Goal: Find specific page/section: Find specific page/section

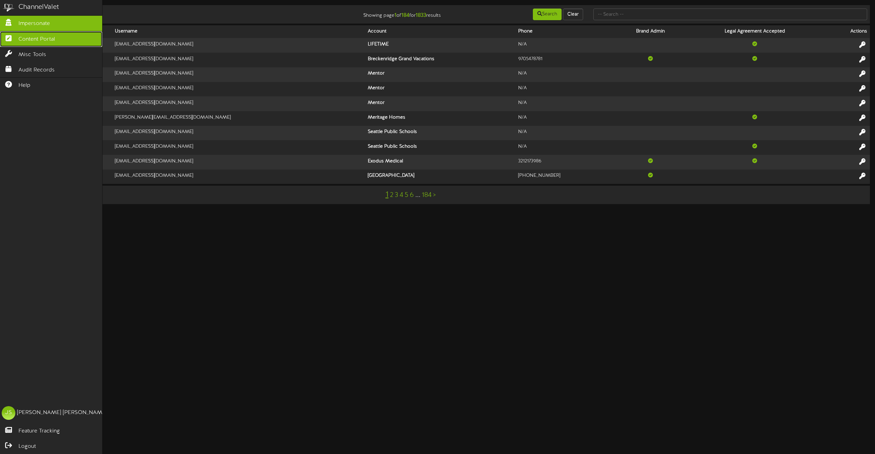
click at [31, 44] on link "Content Portal" at bounding box center [51, 38] width 102 height 15
